Goal: Task Accomplishment & Management: Use online tool/utility

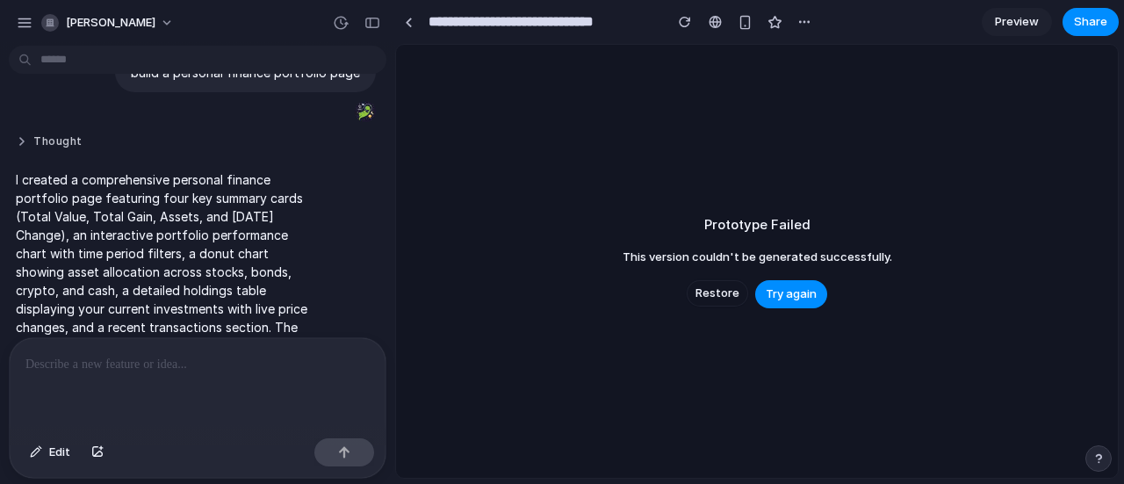
scroll to position [132, 0]
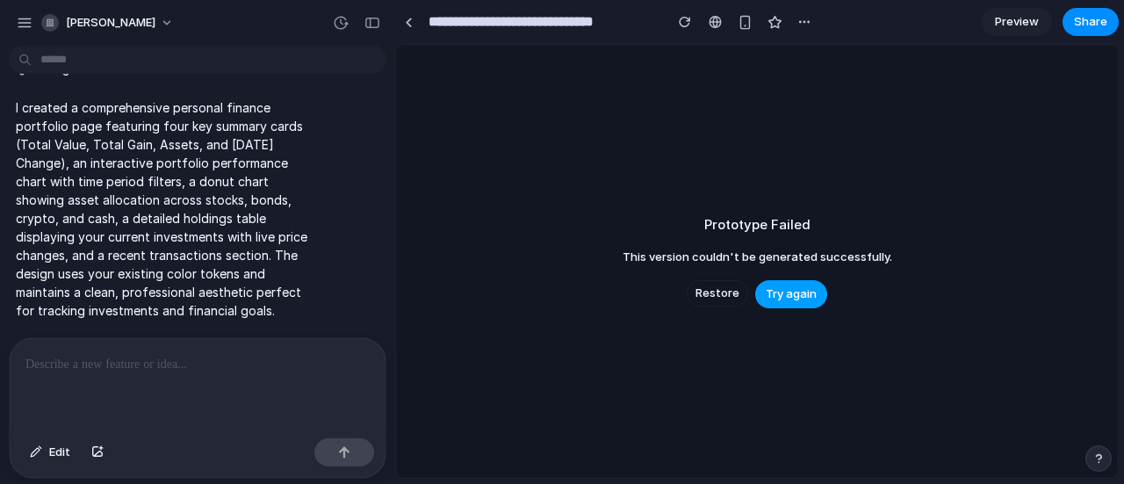
click at [797, 306] on button "Try again" at bounding box center [791, 294] width 72 height 28
click at [793, 297] on span "Try again" at bounding box center [790, 294] width 51 height 18
click at [792, 297] on span "Try again" at bounding box center [790, 294] width 51 height 18
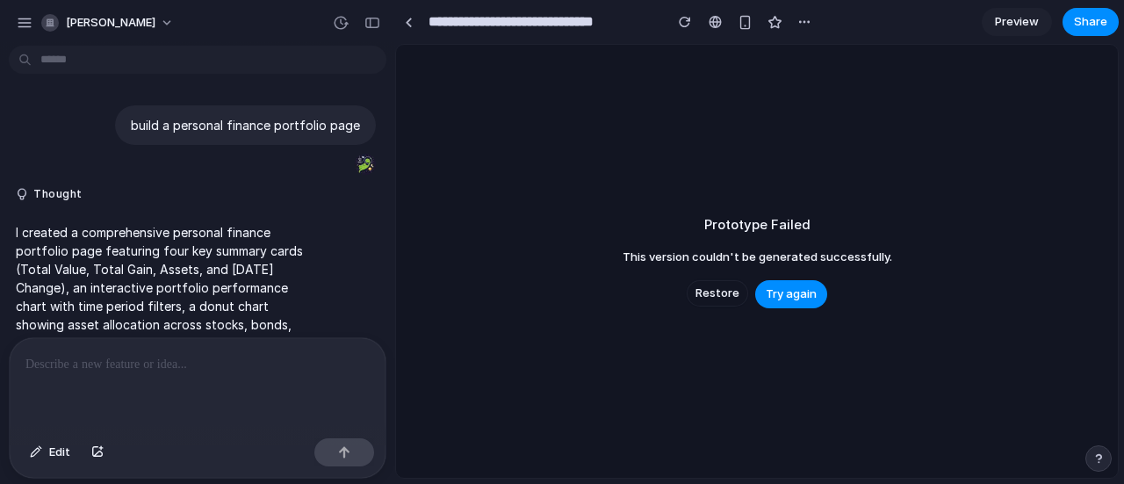
scroll to position [0, 0]
